Goal: Find specific page/section: Find specific page/section

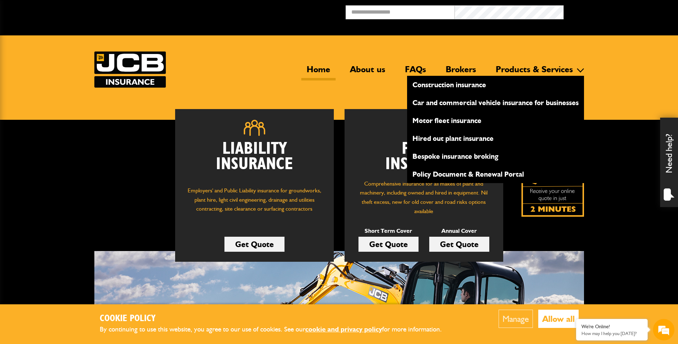
click at [458, 85] on link "Construction insurance" at bounding box center [495, 85] width 177 height 12
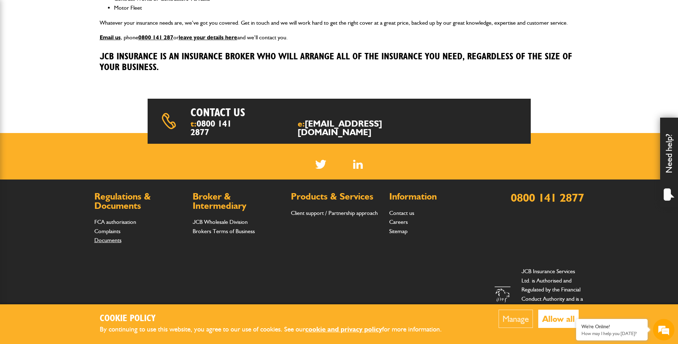
click at [110, 237] on link "Documents" at bounding box center [107, 240] width 27 height 7
